Goal: Task Accomplishment & Management: Complete application form

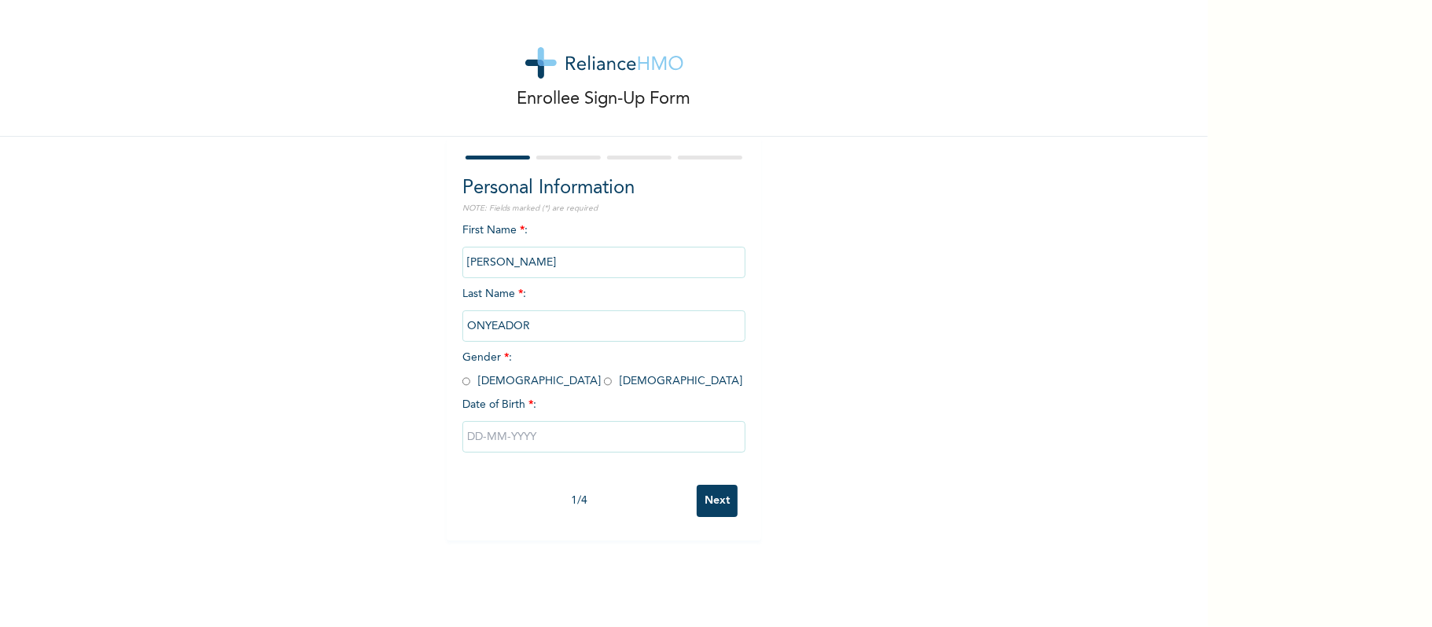
click at [604, 379] on input "radio" at bounding box center [608, 381] width 8 height 15
radio input "true"
click at [539, 425] on input "text" at bounding box center [603, 436] width 283 height 31
select select "8"
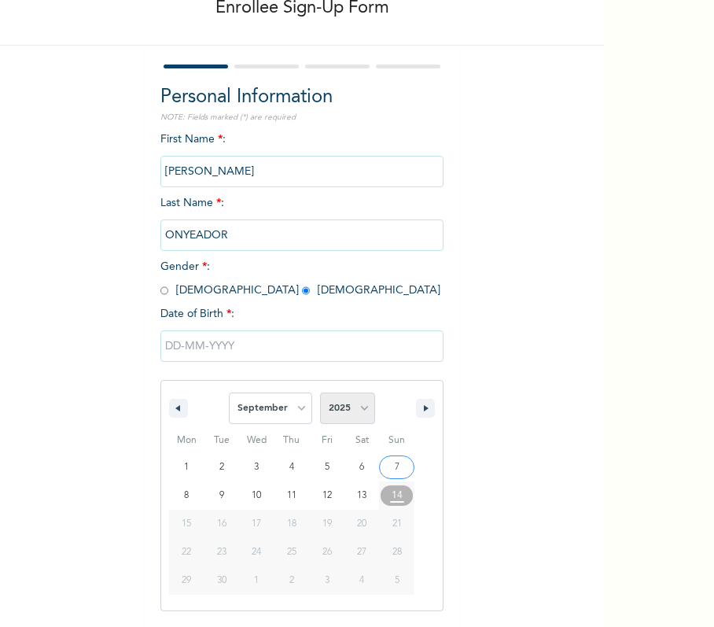
click at [324, 415] on select "2025 2024 2023 2022 2021 2020 2019 2018 2017 2016 2015 2014 2013 2012 2011 2010…" at bounding box center [347, 407] width 55 height 31
click at [325, 414] on select "2025 2024 2023 2022 2021 2020 2019 2018 2017 2016 2015 2014 2013 2012 2011 2010…" at bounding box center [347, 407] width 55 height 31
select select "1977"
click at [320, 393] on select "2025 2024 2023 2022 2021 2020 2019 2018 2017 2016 2015 2014 2013 2012 2011 2010…" at bounding box center [347, 407] width 55 height 31
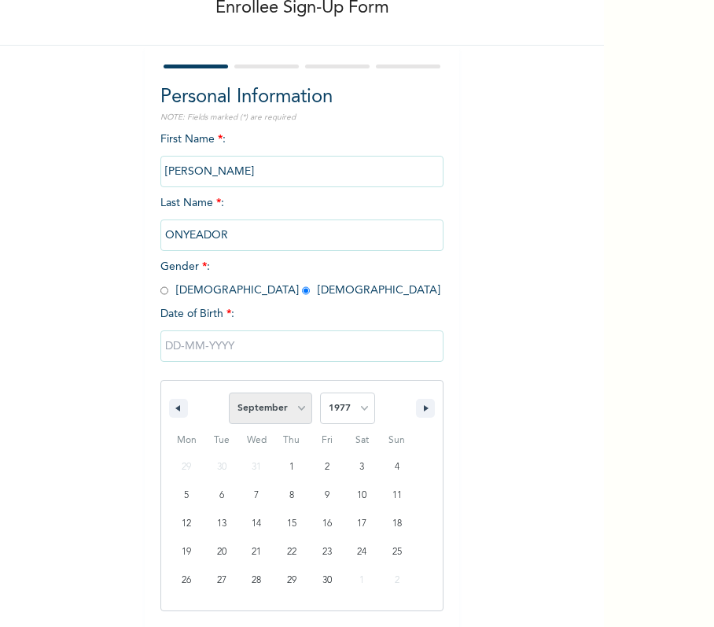
click at [259, 406] on select "January February March April May June July August September October November De…" at bounding box center [270, 407] width 83 height 31
select select "2"
click at [229, 393] on select "January February March April May June July August September October November De…" at bounding box center [270, 407] width 83 height 31
drag, startPoint x: 256, startPoint y: 527, endPoint x: 473, endPoint y: 456, distance: 228.2
type input "[DATE]"
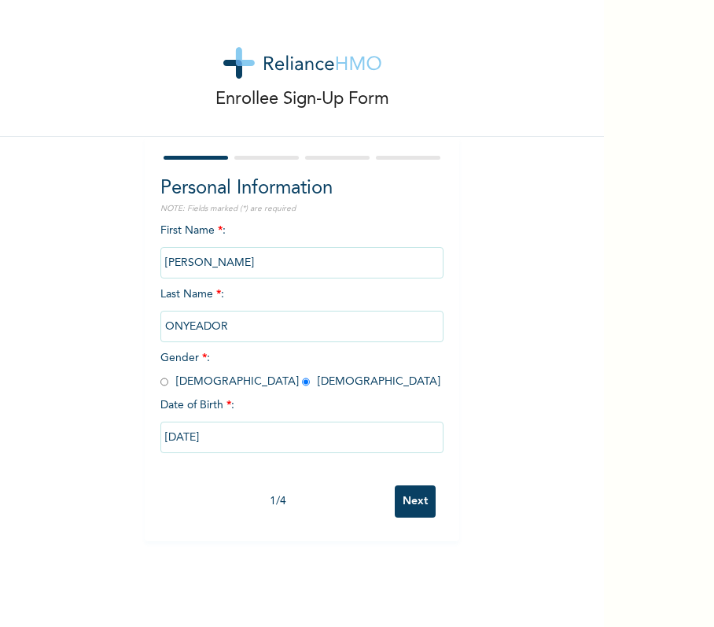
click at [395, 509] on input "Next" at bounding box center [415, 501] width 41 height 32
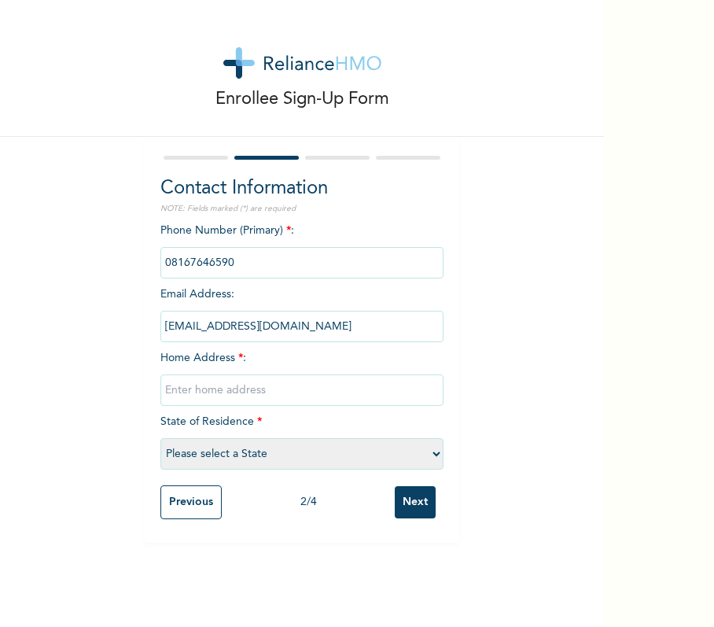
click at [311, 369] on div "Phone Number (Primary) * : Email Address : [EMAIL_ADDRESS][DOMAIN_NAME] Home Ad…" at bounding box center [301, 350] width 283 height 255
click at [312, 384] on input "text" at bounding box center [301, 389] width 283 height 31
type input "No 4 Adamu Street Off Shibiri"
click at [359, 395] on input "No 4 Adamu Street Off Shibiri" at bounding box center [301, 389] width 283 height 31
click at [344, 451] on select "Please select a State [PERSON_NAME] (FCT) [PERSON_NAME] Ibom [GEOGRAPHIC_DATA] …" at bounding box center [301, 453] width 283 height 31
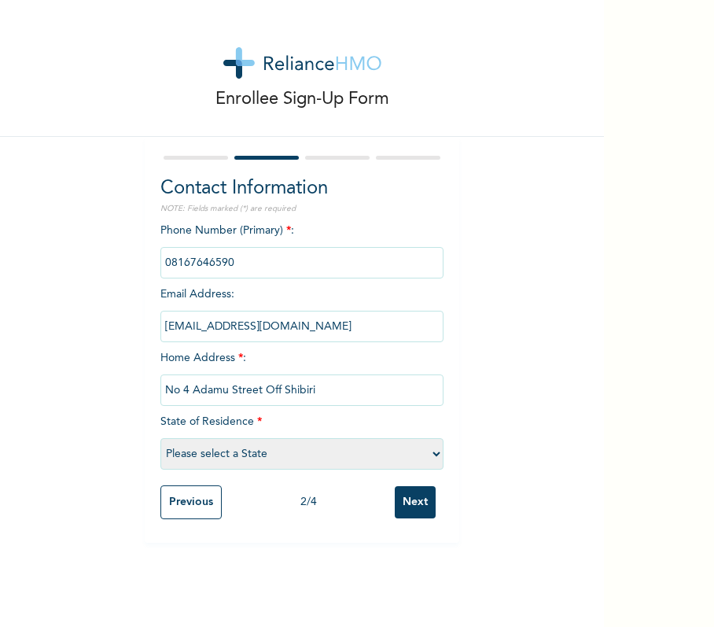
select select "25"
click at [160, 438] on select "Please select a State [PERSON_NAME] (FCT) [PERSON_NAME] Ibom [GEOGRAPHIC_DATA] …" at bounding box center [301, 453] width 283 height 31
click at [410, 504] on input "Next" at bounding box center [415, 502] width 41 height 32
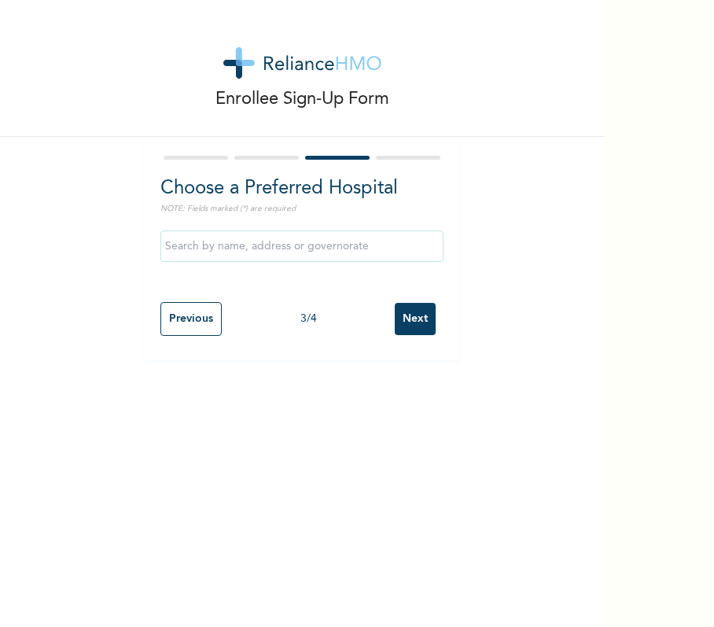
click at [410, 332] on input "Next" at bounding box center [415, 319] width 41 height 32
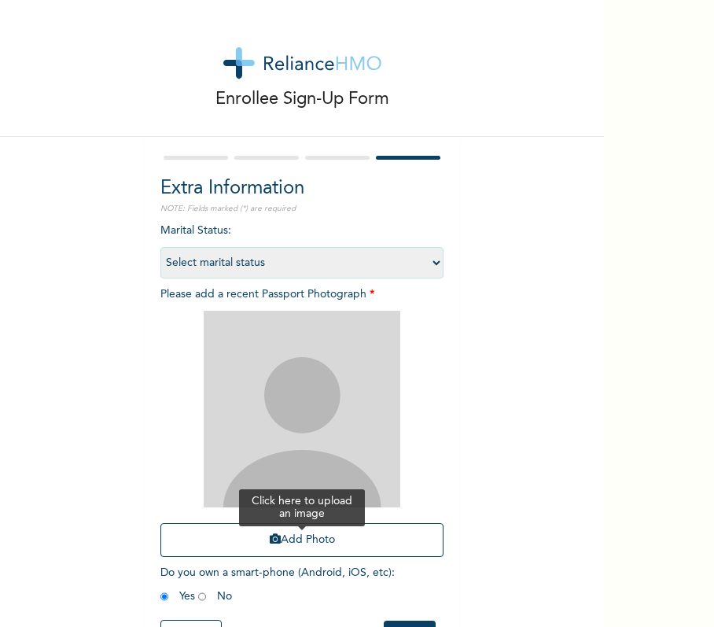
drag, startPoint x: 375, startPoint y: 530, endPoint x: 413, endPoint y: 532, distance: 37.8
click at [397, 532] on button "Add Photo" at bounding box center [301, 540] width 283 height 34
click at [384, 557] on div "Add Photo" at bounding box center [301, 434] width 283 height 262
click at [384, 548] on button "Add Photo" at bounding box center [301, 540] width 283 height 34
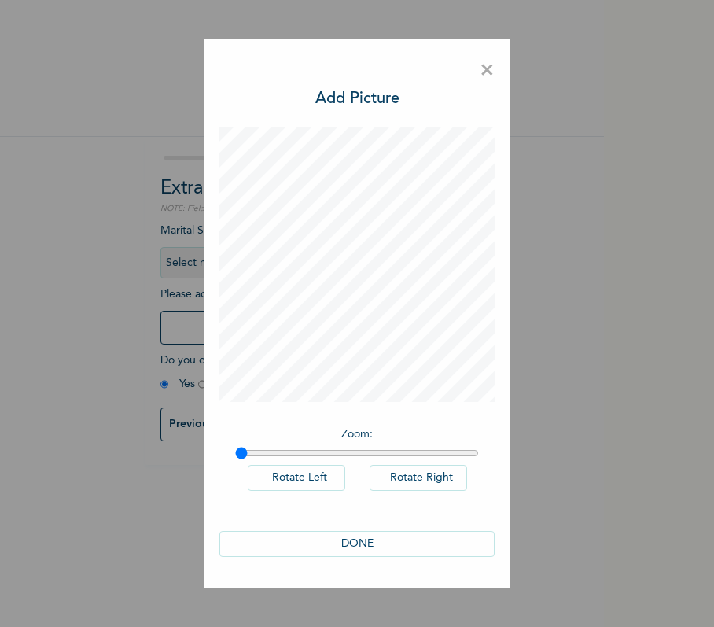
click at [381, 525] on div "DONE" at bounding box center [356, 543] width 275 height 57
click at [381, 536] on button "DONE" at bounding box center [356, 544] width 275 height 26
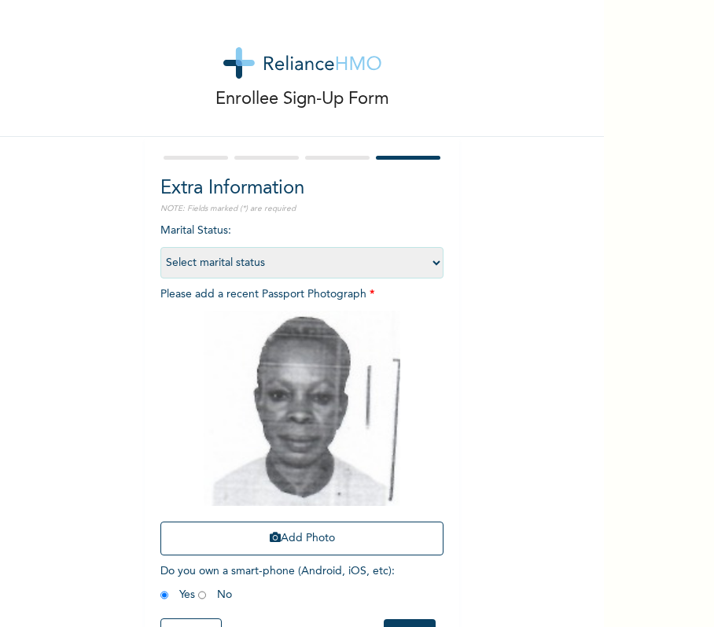
scroll to position [66, 0]
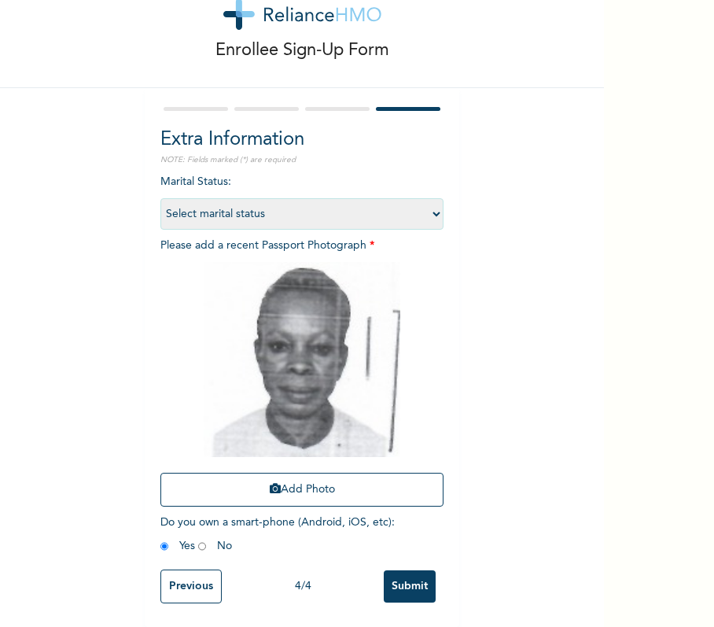
click at [399, 561] on div "Previous 4 / 4 Submit" at bounding box center [301, 586] width 283 height 50
click at [403, 570] on input "Submit" at bounding box center [410, 586] width 52 height 32
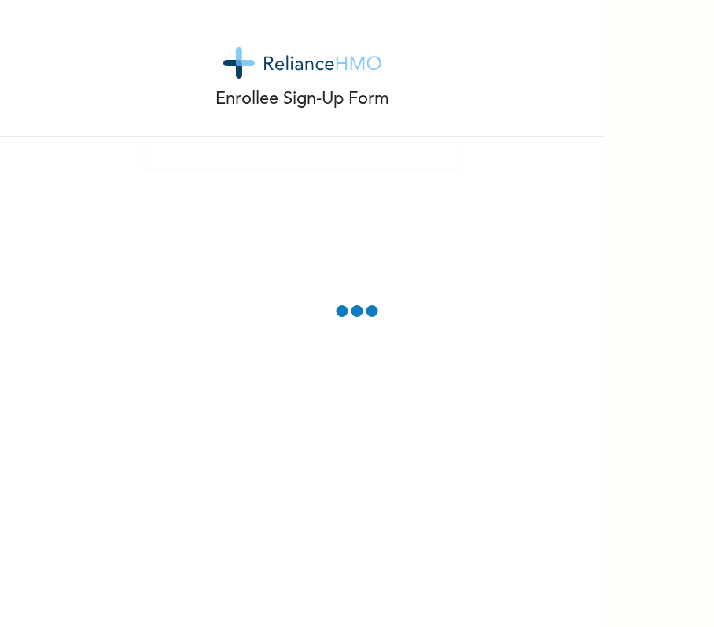
scroll to position [0, 0]
